Goal: Complete application form

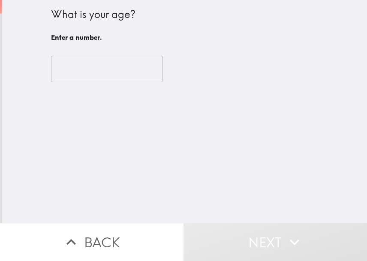
click at [62, 70] on input "number" at bounding box center [107, 69] width 112 height 27
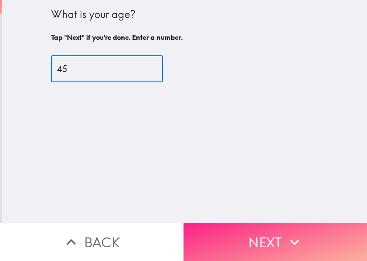
type input "45"
click at [228, 223] on button "Next" at bounding box center [274, 242] width 183 height 38
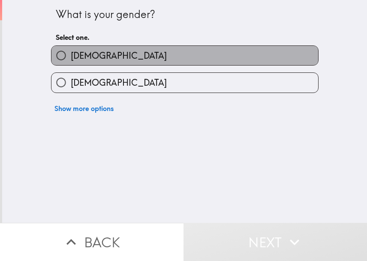
click at [93, 54] on label "[DEMOGRAPHIC_DATA]" at bounding box center [184, 55] width 267 height 19
click at [71, 54] on input "[DEMOGRAPHIC_DATA]" at bounding box center [60, 55] width 19 height 19
radio input "true"
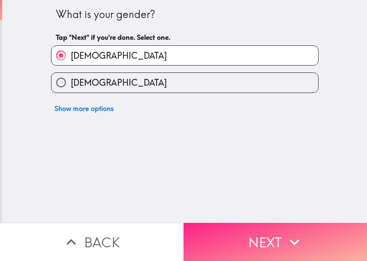
click at [241, 223] on button "Next" at bounding box center [274, 242] width 183 height 38
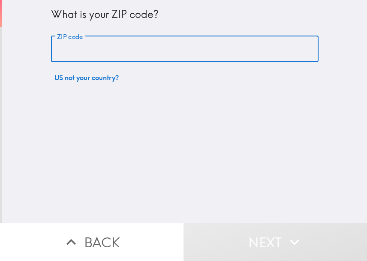
click at [93, 51] on input "ZIP code" at bounding box center [184, 49] width 267 height 27
type input "48209"
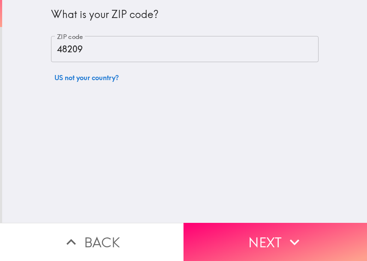
click at [137, 107] on div "What is your ZIP code? ZIP code 48209 ZIP code US not your country?" at bounding box center [184, 111] width 365 height 223
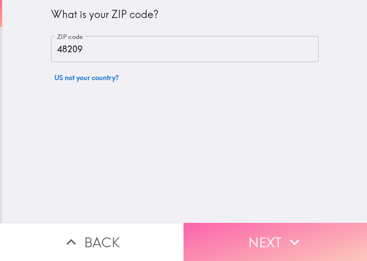
click at [233, 230] on button "Next" at bounding box center [274, 242] width 183 height 38
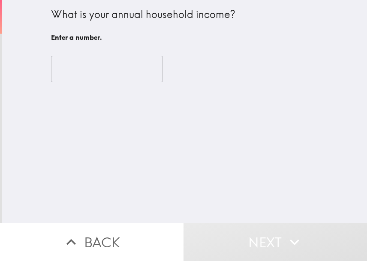
click at [87, 73] on input "number" at bounding box center [107, 69] width 112 height 27
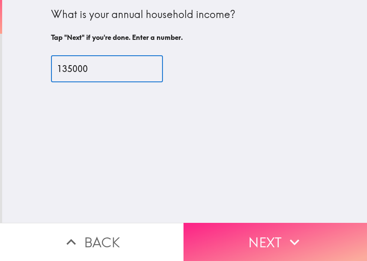
type input "135000"
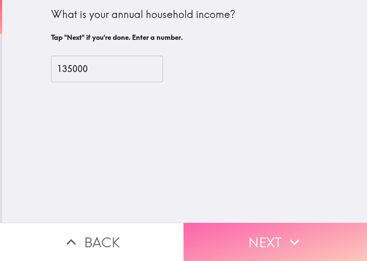
click at [258, 231] on button "Next" at bounding box center [274, 242] width 183 height 38
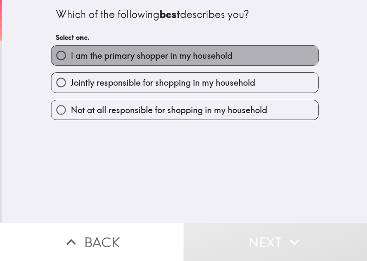
click at [118, 60] on span "I am the primary shopper in my household" at bounding box center [152, 56] width 162 height 12
click at [71, 60] on input "I am the primary shopper in my household" at bounding box center [60, 55] width 19 height 19
radio input "true"
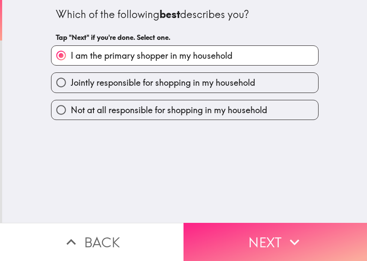
click at [205, 233] on button "Next" at bounding box center [274, 242] width 183 height 38
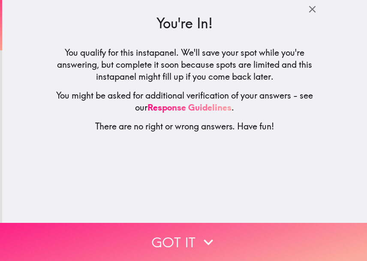
click at [175, 228] on button "Got it" at bounding box center [183, 242] width 367 height 38
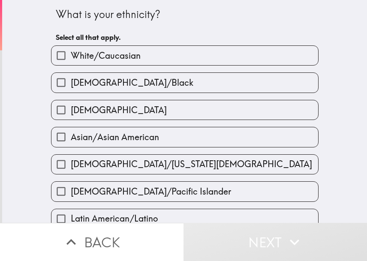
click at [109, 60] on span "White/Caucasian" at bounding box center [106, 56] width 70 height 12
click at [71, 60] on input "White/Caucasian" at bounding box center [60, 55] width 19 height 19
checkbox input "true"
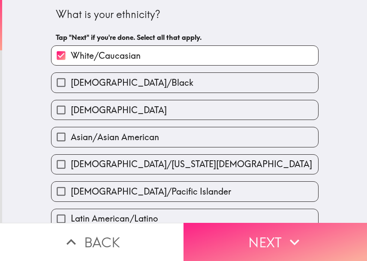
click at [229, 235] on button "Next" at bounding box center [274, 242] width 183 height 38
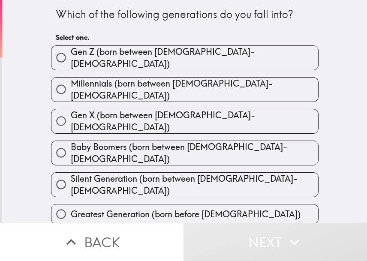
click at [135, 112] on span "Gen X (born between [DEMOGRAPHIC_DATA]-[DEMOGRAPHIC_DATA])" at bounding box center [194, 121] width 247 height 24
click at [71, 112] on input "Gen X (born between [DEMOGRAPHIC_DATA]-[DEMOGRAPHIC_DATA])" at bounding box center [60, 120] width 19 height 19
radio input "true"
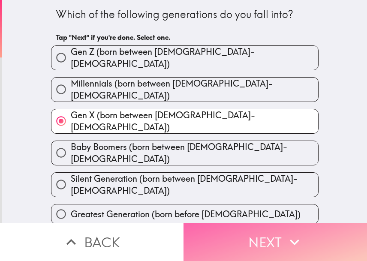
click at [222, 236] on button "Next" at bounding box center [274, 242] width 183 height 38
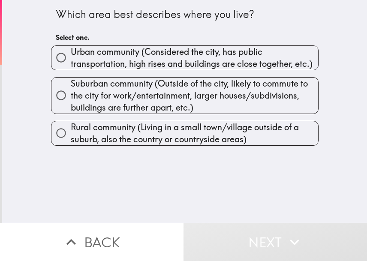
click at [84, 56] on span "Urban community (Considered the city, has public transportation, high rises and…" at bounding box center [194, 58] width 247 height 24
click at [71, 56] on input "Urban community (Considered the city, has public transportation, high rises and…" at bounding box center [60, 57] width 19 height 19
radio input "true"
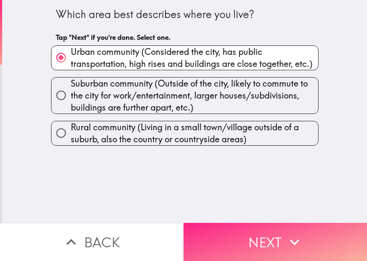
click at [231, 228] on button "Next" at bounding box center [274, 242] width 183 height 38
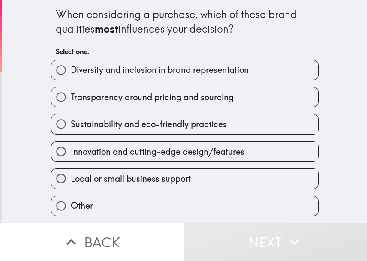
click at [93, 96] on span "Transparency around pricing and sourcing" at bounding box center [152, 97] width 163 height 12
click at [71, 96] on input "Transparency around pricing and sourcing" at bounding box center [60, 96] width 19 height 19
radio input "true"
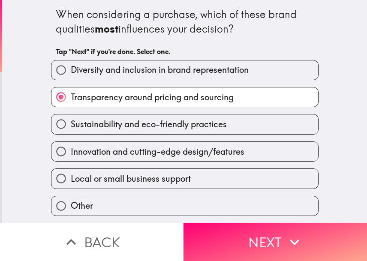
click at [102, 153] on span "Innovation and cutting-edge design/features" at bounding box center [158, 152] width 174 height 12
click at [71, 153] on input "Innovation and cutting-edge design/features" at bounding box center [60, 151] width 19 height 19
radio input "true"
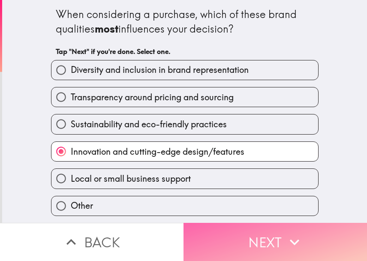
click at [217, 223] on button "Next" at bounding box center [274, 242] width 183 height 38
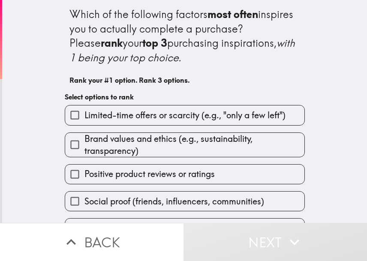
scroll to position [57, 0]
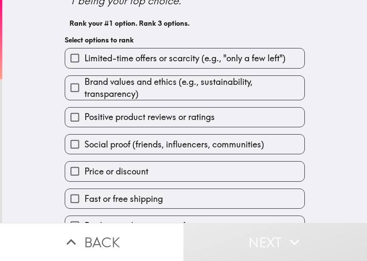
click at [117, 120] on span "Positive product reviews or ratings" at bounding box center [149, 117] width 130 height 12
click at [84, 120] on input "Positive product reviews or ratings" at bounding box center [74, 117] width 19 height 19
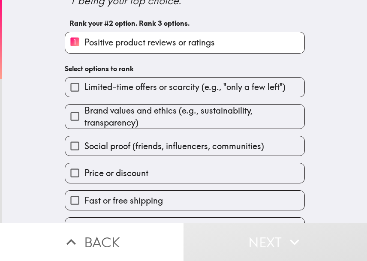
scroll to position [79, 0]
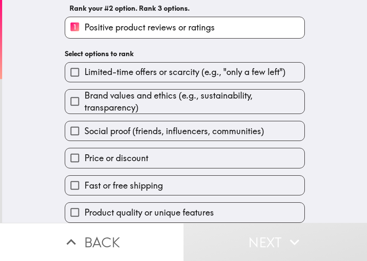
click at [137, 207] on span "Product quality or unique features" at bounding box center [148, 213] width 129 height 12
click at [84, 203] on input "Product quality or unique features" at bounding box center [74, 212] width 19 height 19
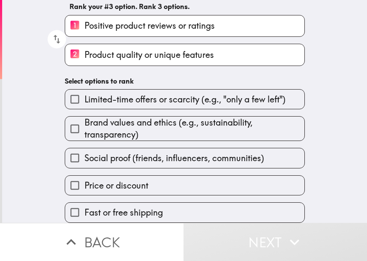
click at [125, 128] on span "Brand values and ethics (e.g., sustainability, transparency)" at bounding box center [194, 129] width 220 height 24
click at [84, 128] on input "Brand values and ethics (e.g., sustainability, transparency)" at bounding box center [74, 128] width 19 height 19
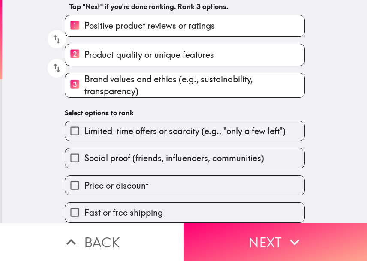
scroll to position [81, 0]
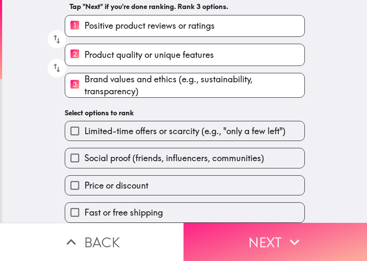
click at [232, 229] on button "Next" at bounding box center [274, 242] width 183 height 38
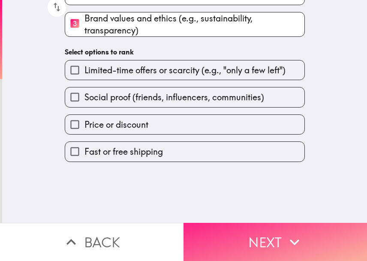
scroll to position [0, 0]
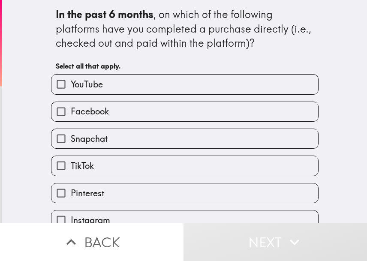
click at [108, 89] on label "YouTube" at bounding box center [184, 84] width 267 height 19
click at [71, 89] on input "YouTube" at bounding box center [60, 84] width 19 height 19
checkbox input "true"
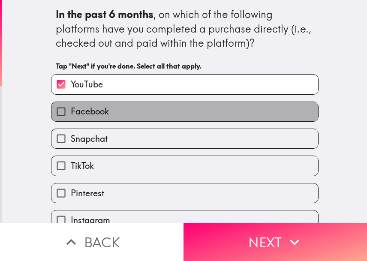
click at [110, 110] on label "Facebook" at bounding box center [184, 111] width 267 height 19
click at [71, 110] on input "Facebook" at bounding box center [60, 111] width 19 height 19
checkbox input "true"
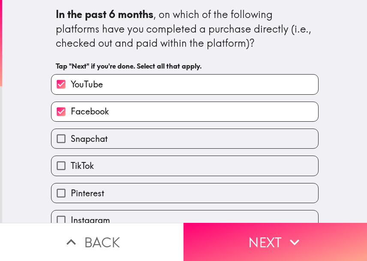
click at [111, 162] on label "TikTok" at bounding box center [184, 165] width 267 height 19
click at [71, 162] on input "TikTok" at bounding box center [60, 165] width 19 height 19
checkbox input "true"
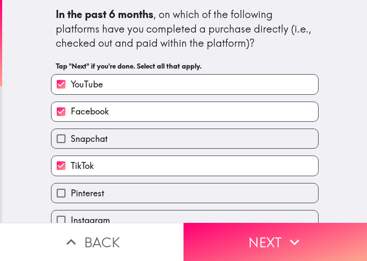
scroll to position [42, 0]
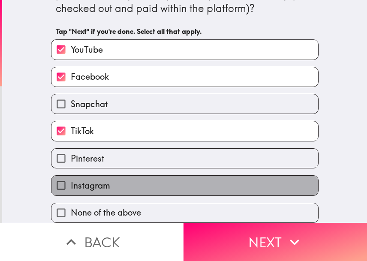
click at [105, 181] on label "Instagram" at bounding box center [184, 185] width 267 height 19
click at [71, 181] on input "Instagram" at bounding box center [60, 185] width 19 height 19
checkbox input "true"
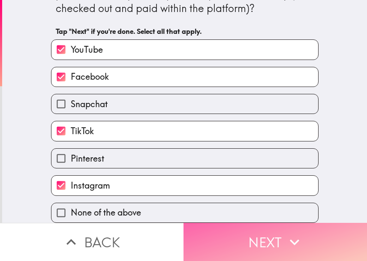
click at [210, 229] on button "Next" at bounding box center [274, 242] width 183 height 38
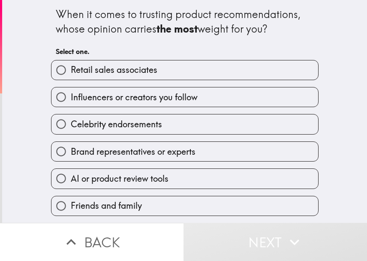
scroll to position [0, 0]
click at [135, 154] on span "Brand representatives or experts" at bounding box center [133, 152] width 125 height 12
click at [71, 154] on input "Brand representatives or experts" at bounding box center [60, 151] width 19 height 19
radio input "true"
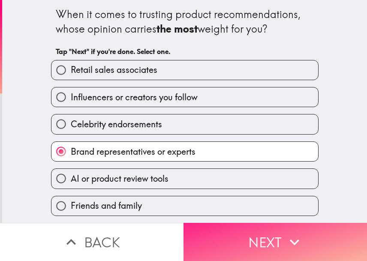
click at [227, 225] on button "Next" at bounding box center [274, 242] width 183 height 38
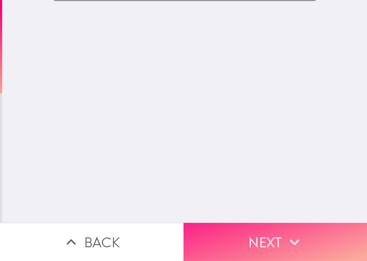
scroll to position [0, 0]
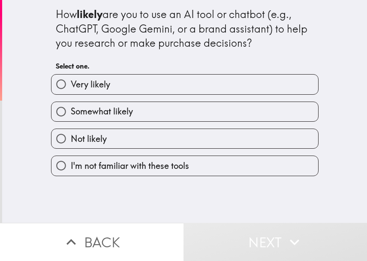
click at [114, 89] on label "Very likely" at bounding box center [184, 84] width 267 height 19
click at [71, 89] on input "Very likely" at bounding box center [60, 84] width 19 height 19
radio input "true"
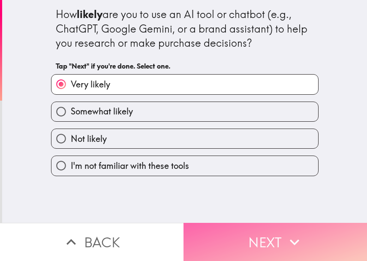
click at [245, 233] on button "Next" at bounding box center [274, 242] width 183 height 38
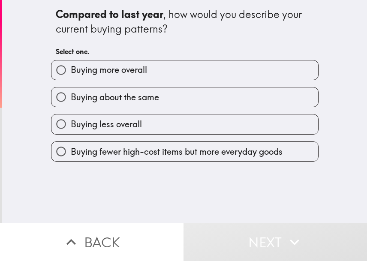
click at [135, 102] on span "Buying about the same" at bounding box center [115, 97] width 88 height 12
click at [71, 102] on input "Buying about the same" at bounding box center [60, 96] width 19 height 19
radio input "true"
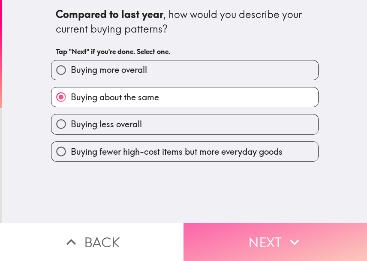
click at [230, 230] on button "Next" at bounding box center [274, 242] width 183 height 38
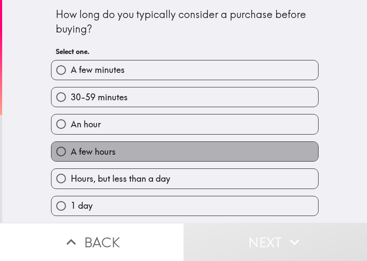
click at [102, 145] on label "A few hours" at bounding box center [184, 151] width 267 height 19
click at [71, 145] on input "A few hours" at bounding box center [60, 151] width 19 height 19
radio input "true"
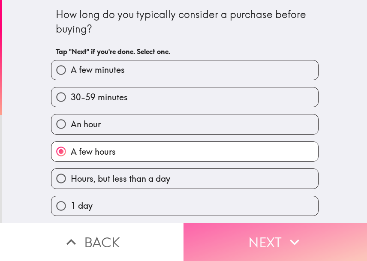
click at [226, 234] on button "Next" at bounding box center [274, 242] width 183 height 38
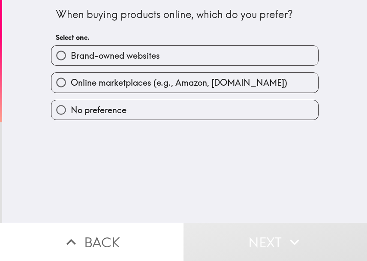
click at [129, 86] on span "Online marketplaces (e.g., Amazon, [DOMAIN_NAME])" at bounding box center [179, 83] width 216 height 12
click at [71, 86] on input "Online marketplaces (e.g., Amazon, [DOMAIN_NAME])" at bounding box center [60, 82] width 19 height 19
radio input "true"
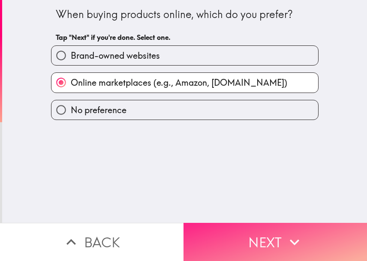
click at [226, 228] on button "Next" at bounding box center [274, 242] width 183 height 38
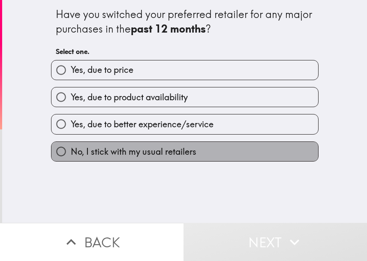
click at [111, 156] on span "No, I stick with my usual retailers" at bounding box center [134, 152] width 126 height 12
click at [71, 156] on input "No, I stick with my usual retailers" at bounding box center [60, 151] width 19 height 19
radio input "true"
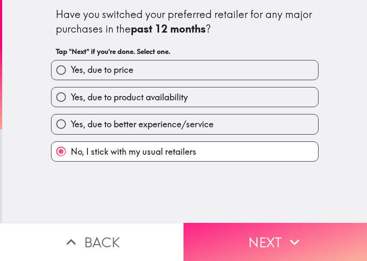
click at [237, 226] on button "Next" at bounding box center [274, 242] width 183 height 38
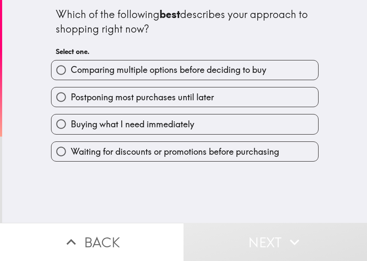
click at [130, 72] on span "Comparing multiple options before deciding to buy" at bounding box center [168, 70] width 195 height 12
click at [71, 72] on input "Comparing multiple options before deciding to buy" at bounding box center [60, 69] width 19 height 19
radio input "true"
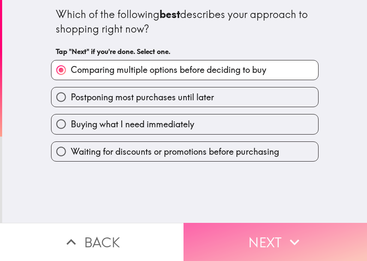
click at [235, 223] on button "Next" at bounding box center [274, 242] width 183 height 38
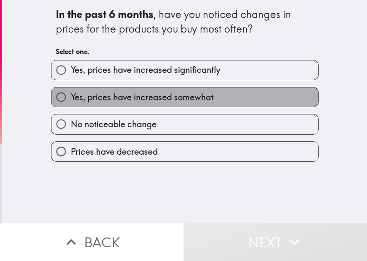
click at [105, 99] on span "Yes, prices have increased somewhat" at bounding box center [142, 97] width 143 height 12
click at [71, 99] on input "Yes, prices have increased somewhat" at bounding box center [60, 96] width 19 height 19
radio input "true"
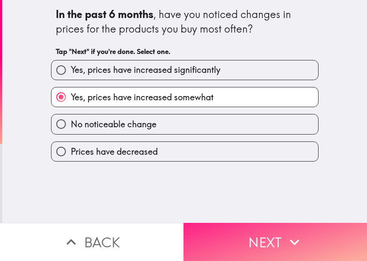
click at [213, 236] on button "Next" at bounding box center [274, 242] width 183 height 38
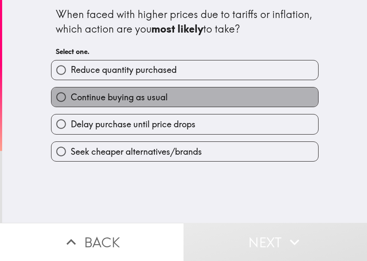
click at [140, 102] on span "Continue buying as usual" at bounding box center [119, 97] width 97 height 12
click at [71, 102] on input "Continue buying as usual" at bounding box center [60, 96] width 19 height 19
radio input "true"
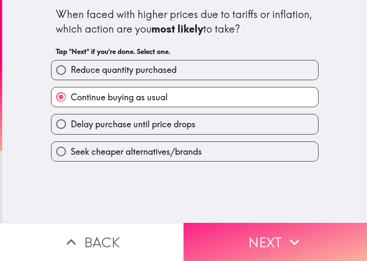
click at [234, 225] on button "Next" at bounding box center [274, 242] width 183 height 38
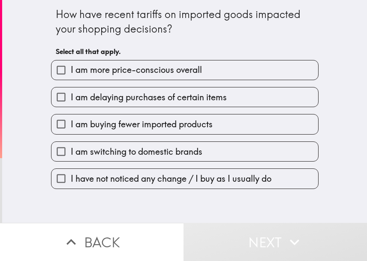
click at [186, 185] on label "I have not noticed any change / I buy as I usually do" at bounding box center [184, 178] width 267 height 19
click at [71, 185] on input "I have not noticed any change / I buy as I usually do" at bounding box center [60, 178] width 19 height 19
checkbox input "true"
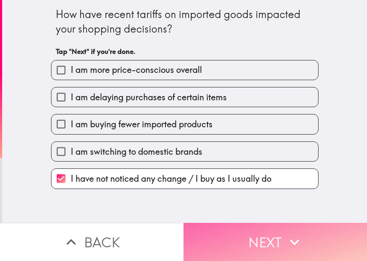
click at [207, 223] on button "Next" at bounding box center [274, 242] width 183 height 38
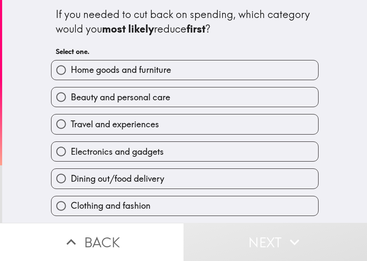
scroll to position [55, 0]
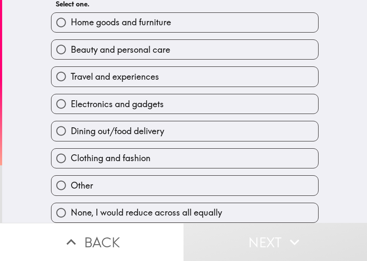
click at [232, 203] on label "None, I would reduce across all equally" at bounding box center [184, 212] width 267 height 19
click at [71, 203] on input "None, I would reduce across all equally" at bounding box center [60, 212] width 19 height 19
radio input "true"
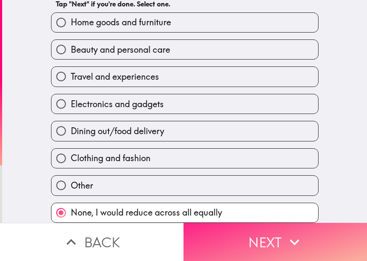
click at [234, 231] on button "Next" at bounding box center [274, 242] width 183 height 38
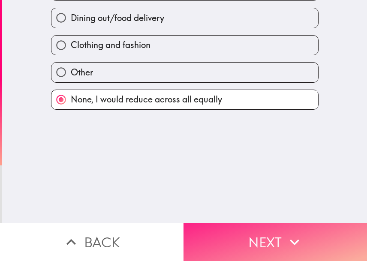
scroll to position [0, 0]
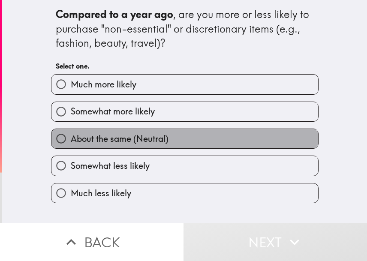
click at [142, 141] on span "About the same (Neutral)" at bounding box center [120, 139] width 98 height 12
click at [71, 141] on input "About the same (Neutral)" at bounding box center [60, 138] width 19 height 19
radio input "true"
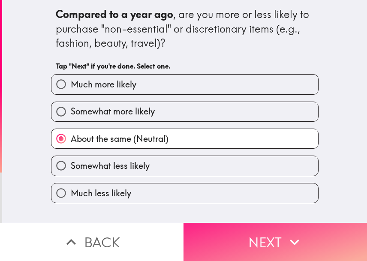
click at [229, 236] on button "Next" at bounding box center [274, 242] width 183 height 38
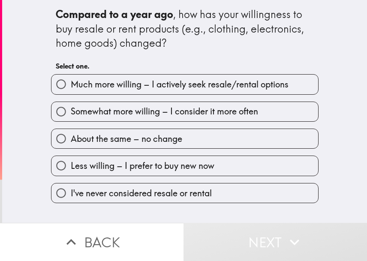
click at [141, 194] on span "I've never considered resale or rental" at bounding box center [141, 193] width 141 height 12
click at [71, 194] on input "I've never considered resale or rental" at bounding box center [60, 192] width 19 height 19
radio input "true"
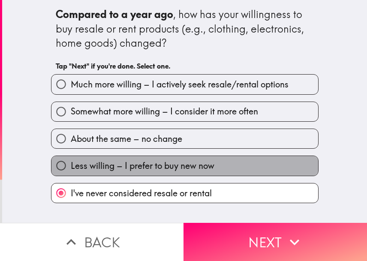
click at [136, 170] on span "Less willing – I prefer to buy new now" at bounding box center [143, 166] width 144 height 12
click at [71, 170] on input "Less willing – I prefer to buy new now" at bounding box center [60, 165] width 19 height 19
radio input "true"
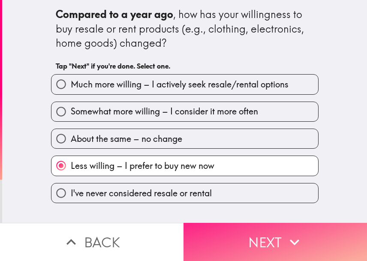
click at [202, 229] on button "Next" at bounding box center [274, 242] width 183 height 38
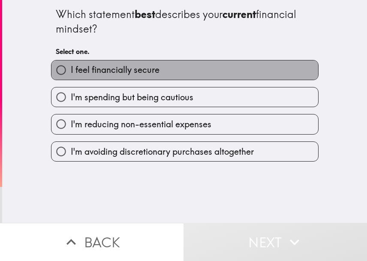
click at [168, 72] on label "I feel financially secure" at bounding box center [184, 69] width 267 height 19
click at [71, 72] on input "I feel financially secure" at bounding box center [60, 69] width 19 height 19
radio input "true"
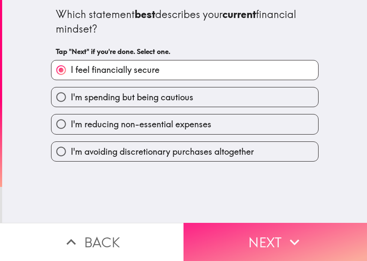
click at [246, 227] on button "Next" at bounding box center [274, 242] width 183 height 38
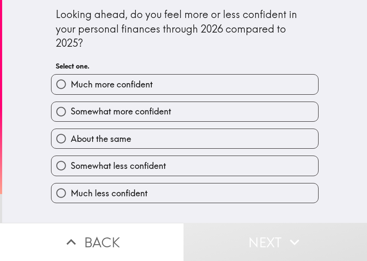
click at [143, 137] on label "About the same" at bounding box center [184, 138] width 267 height 19
click at [71, 137] on input "About the same" at bounding box center [60, 138] width 19 height 19
radio input "true"
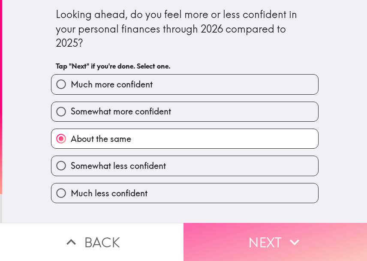
click at [235, 241] on button "Next" at bounding box center [274, 242] width 183 height 38
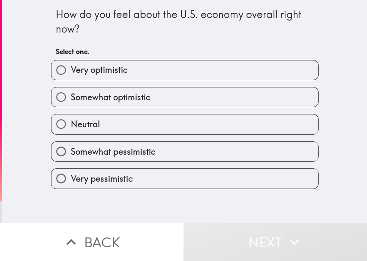
click at [126, 96] on span "Somewhat optimistic" at bounding box center [111, 97] width 80 height 12
click at [71, 96] on input "Somewhat optimistic" at bounding box center [60, 96] width 19 height 19
radio input "true"
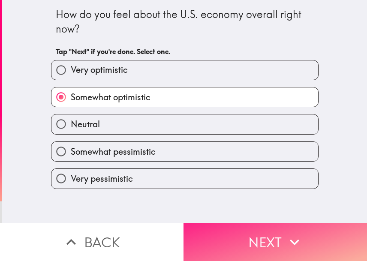
click at [209, 235] on button "Next" at bounding box center [274, 242] width 183 height 38
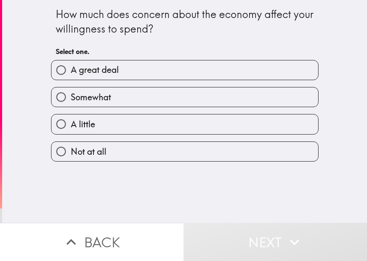
click at [105, 125] on label "A little" at bounding box center [184, 123] width 267 height 19
click at [71, 125] on input "A little" at bounding box center [60, 123] width 19 height 19
radio input "true"
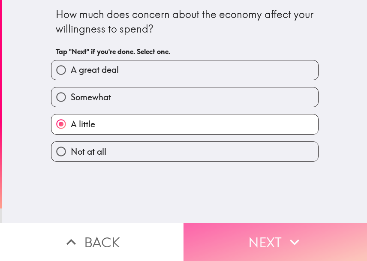
click at [215, 240] on button "Next" at bounding box center [274, 242] width 183 height 38
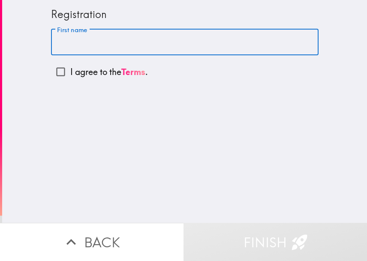
click at [87, 45] on input "First name" at bounding box center [184, 42] width 267 height 27
type input "Will"
click at [53, 72] on input "I agree to the Terms ." at bounding box center [60, 71] width 19 height 19
checkbox input "true"
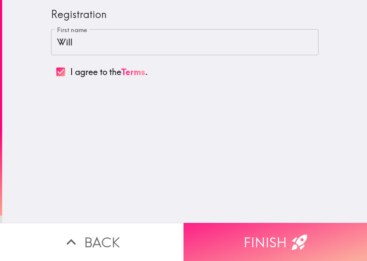
click at [221, 228] on button "Finish" at bounding box center [274, 242] width 183 height 38
